Goal: Task Accomplishment & Management: Use online tool/utility

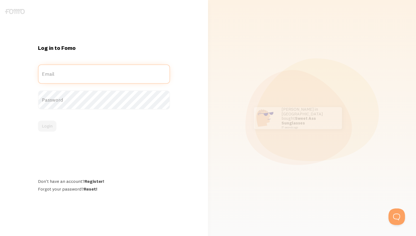
type input "[EMAIL_ADDRESS][DOMAIN_NAME]"
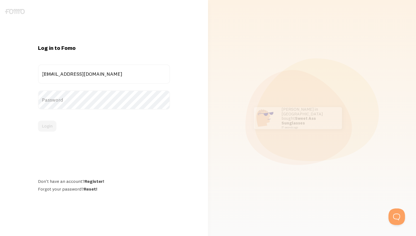
click at [84, 80] on div "[EMAIL_ADDRESS][DOMAIN_NAME] Email" at bounding box center [104, 73] width 132 height 19
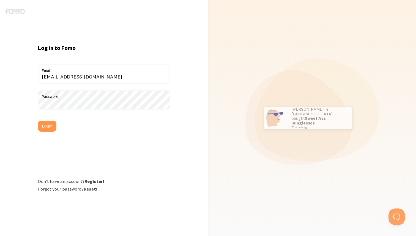
click at [90, 60] on div "Log in to Fomo [EMAIL_ADDRESS][DOMAIN_NAME] Email Password Login Don't have an …" at bounding box center [104, 117] width 139 height 147
click at [48, 124] on button "Login" at bounding box center [47, 125] width 18 height 11
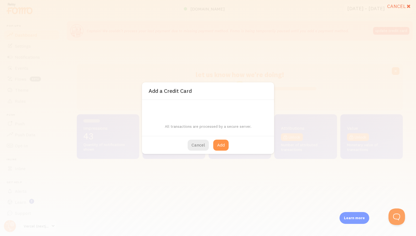
scroll to position [144, 326]
click at [197, 143] on button "Cancel" at bounding box center [197, 144] width 21 height 11
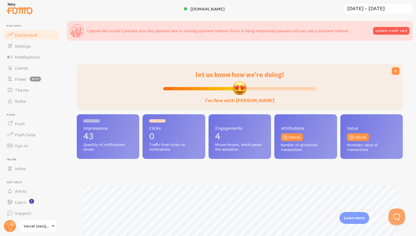
click at [161, 30] on p "Captain! We couldn't process your last payment due to missing payment method. F…" at bounding box center [218, 30] width 262 height 5
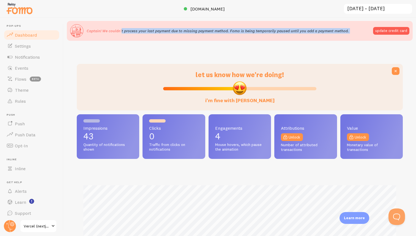
click at [166, 30] on p "Captain! We couldn't process your last payment due to missing payment method. F…" at bounding box center [218, 30] width 262 height 5
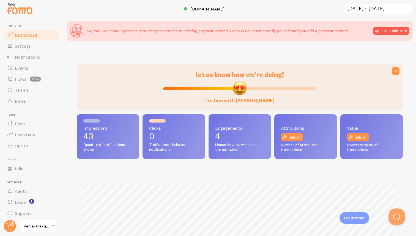
click at [166, 30] on p "Captain! We couldn't process your last payment due to missing payment method. F…" at bounding box center [218, 30] width 262 height 5
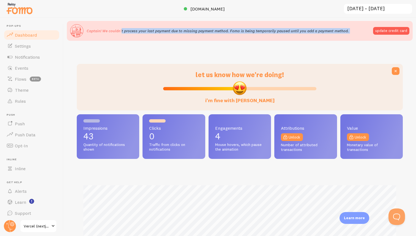
click at [172, 32] on p "Captain! We couldn't process your last payment due to missing payment method. F…" at bounding box center [218, 30] width 262 height 5
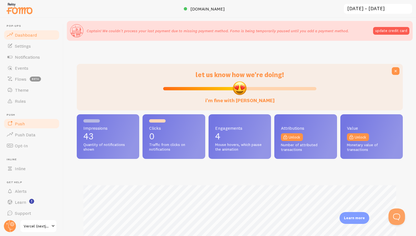
click at [31, 119] on link "Push" at bounding box center [31, 123] width 57 height 11
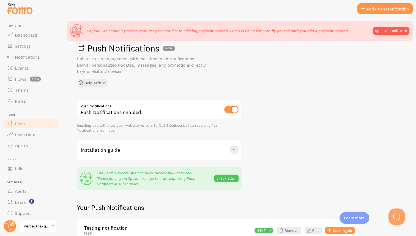
scroll to position [21, 0]
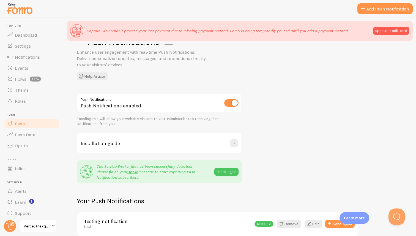
click at [131, 141] on div "Installation guide" at bounding box center [159, 143] width 164 height 20
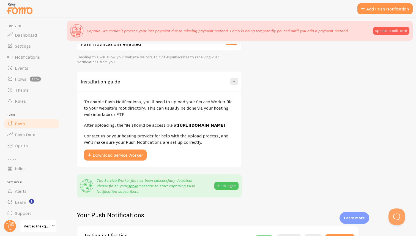
scroll to position [84, 0]
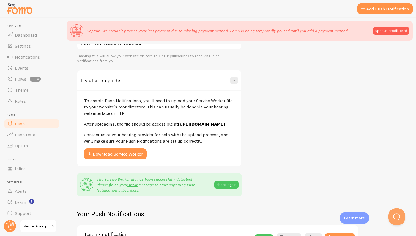
click at [122, 141] on p "Contact us or your hosting provider for help with the upload process, and we'll…" at bounding box center [159, 137] width 151 height 13
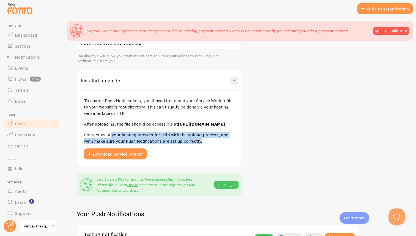
click at [128, 143] on p "Contact us or your hosting provider for help with the upload process, and we'll…" at bounding box center [159, 137] width 151 height 13
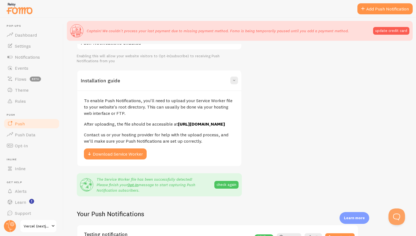
click at [114, 140] on p "Contact us or your hosting provider for help with the upload process, and we'll…" at bounding box center [159, 137] width 151 height 13
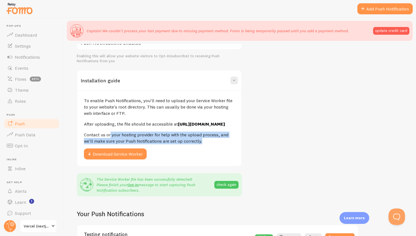
click at [124, 140] on p "Contact us or your hosting provider for help with the upload process, and we'll…" at bounding box center [159, 137] width 151 height 13
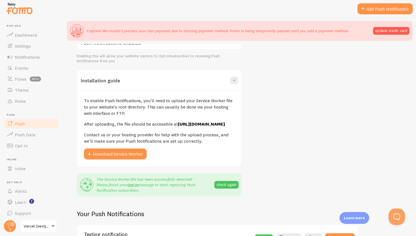
click at [109, 141] on p "Contact us or your hosting provider for help with the upload process, and we'll…" at bounding box center [159, 137] width 151 height 13
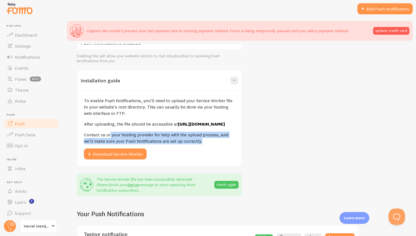
click at [121, 141] on p "Contact us or your hosting provider for help with the upload process, and we'll…" at bounding box center [159, 137] width 151 height 13
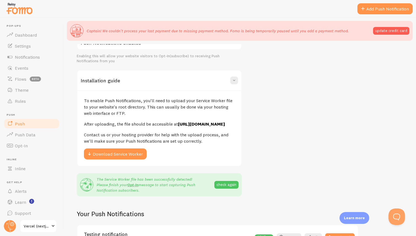
click at [130, 140] on p "Contact us or your hosting provider for help with the upload process, and we'll…" at bounding box center [159, 137] width 151 height 13
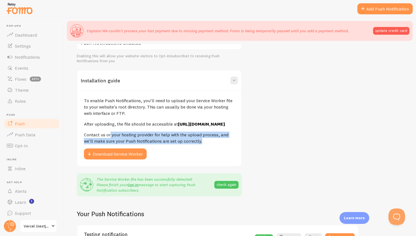
click at [142, 140] on p "Contact us or your hosting provider for help with the upload process, and we'll…" at bounding box center [159, 137] width 151 height 13
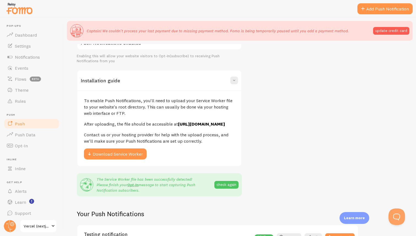
scroll to position [103, 0]
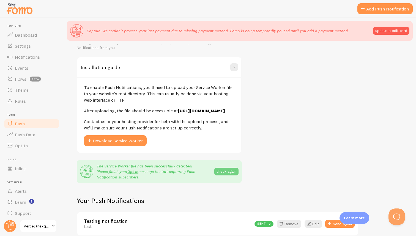
click at [222, 170] on button "check again" at bounding box center [226, 171] width 24 height 8
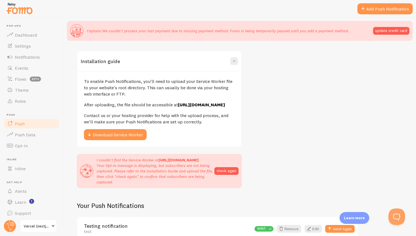
click at [170, 179] on p "I couldn't find the Service Worker at https://nextjs-boilerplate-three-xi-61.ve…" at bounding box center [155, 170] width 118 height 27
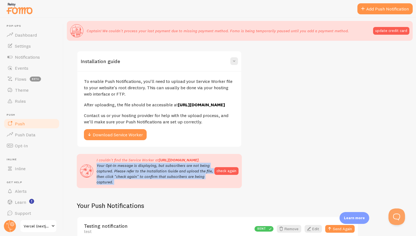
click at [160, 178] on p "I couldn't find the Service Worker at https://nextjs-boilerplate-three-xi-61.ve…" at bounding box center [155, 170] width 118 height 27
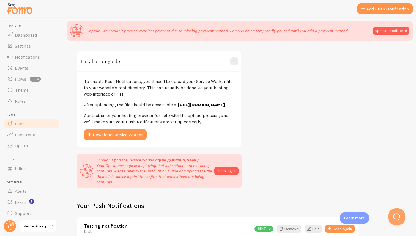
click at [160, 178] on p "I couldn't find the Service Worker at https://nextjs-boilerplate-three-xi-61.ve…" at bounding box center [155, 170] width 118 height 27
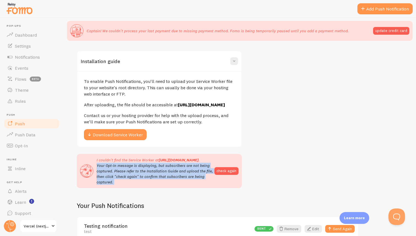
click at [160, 178] on p "I couldn't find the Service Worker at https://nextjs-boilerplate-three-xi-61.ve…" at bounding box center [155, 170] width 118 height 27
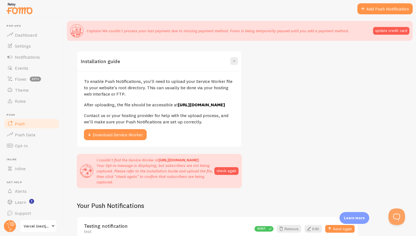
click at [152, 178] on p "I couldn't find the Service Worker at https://nextjs-boilerplate-three-xi-61.ve…" at bounding box center [155, 170] width 118 height 27
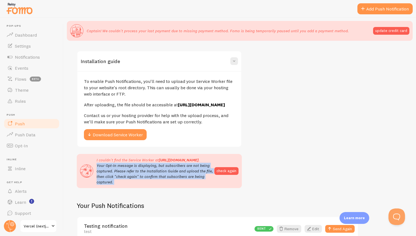
click at [152, 178] on p "I couldn't find the Service Worker at https://nextjs-boilerplate-three-xi-61.ve…" at bounding box center [155, 170] width 118 height 27
click at [164, 176] on p "I couldn't find the Service Worker at https://nextjs-boilerplate-three-xi-61.ve…" at bounding box center [155, 170] width 118 height 27
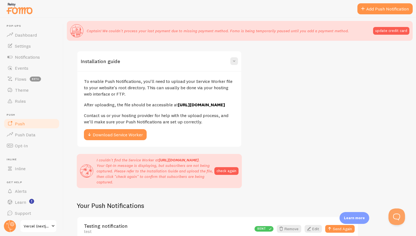
click at [164, 176] on p "I couldn't find the Service Worker at https://nextjs-boilerplate-three-xi-61.ve…" at bounding box center [155, 170] width 118 height 27
